Goal: Task Accomplishment & Management: Manage account settings

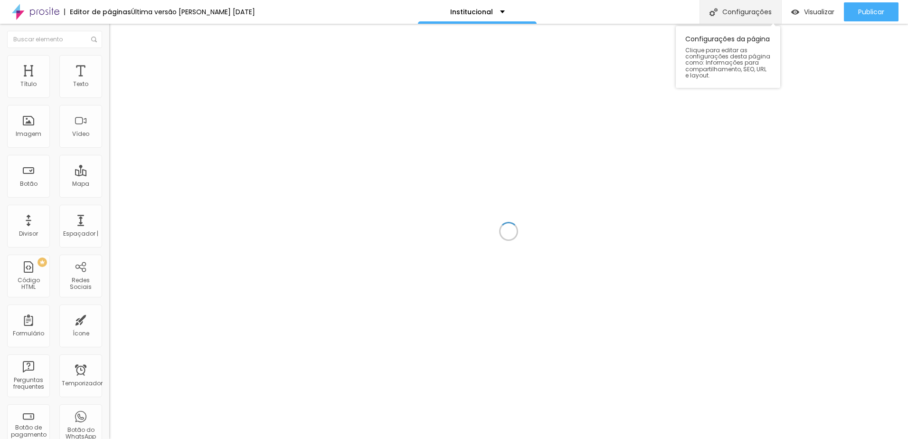
click at [745, 10] on font "Configurações" at bounding box center [747, 12] width 49 height 7
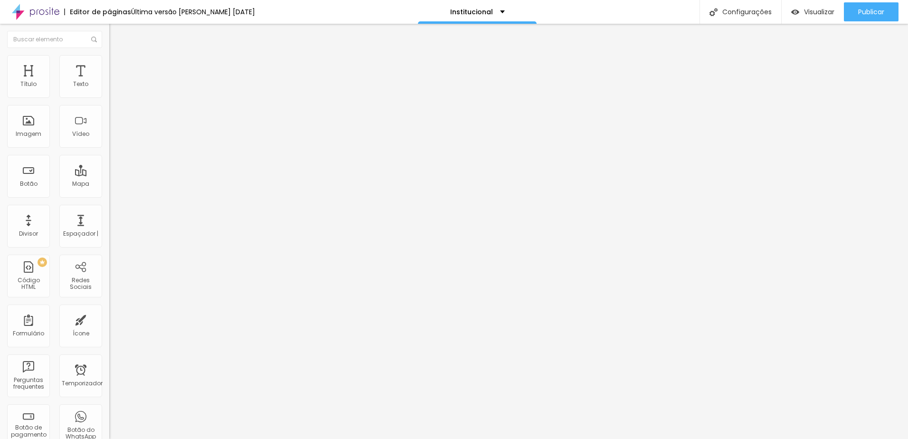
drag, startPoint x: 380, startPoint y: 277, endPoint x: 562, endPoint y: 273, distance: 182.5
